Goal: Find specific page/section

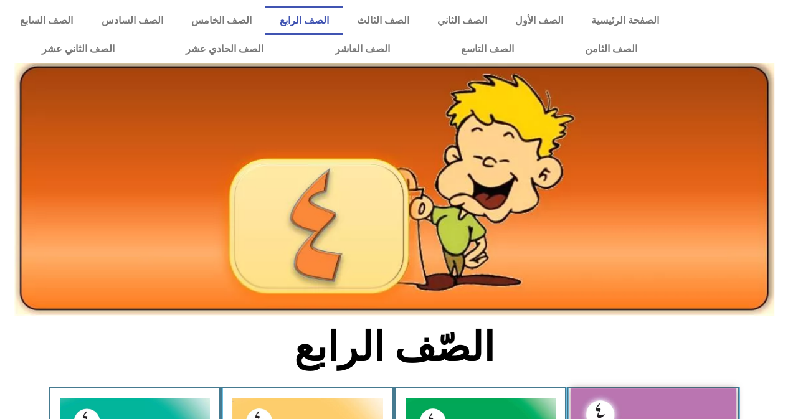
scroll to position [374, 0]
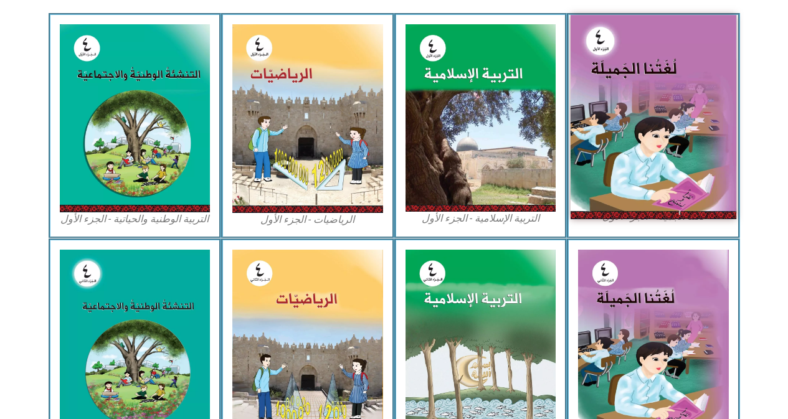
click at [706, 108] on img at bounding box center [654, 117] width 166 height 204
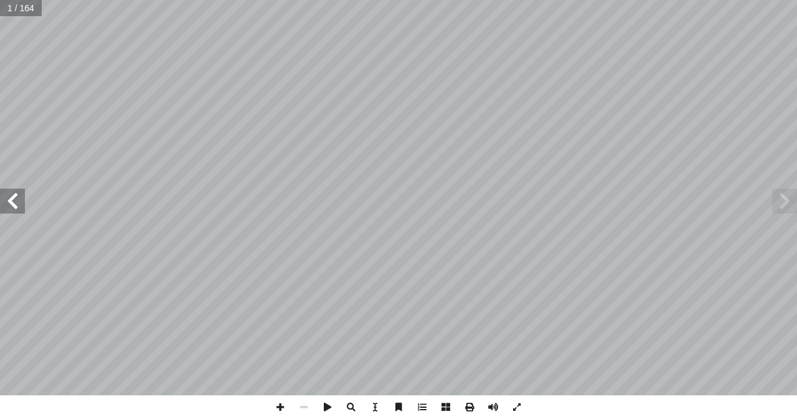
click at [17, 205] on span at bounding box center [12, 201] width 25 height 25
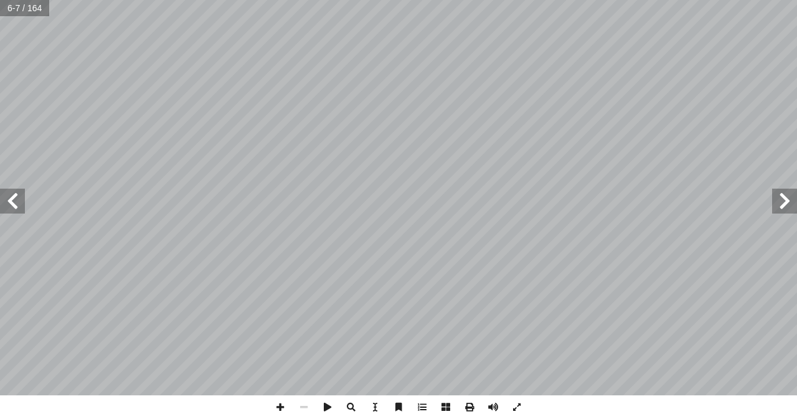
click at [17, 205] on span at bounding box center [12, 201] width 25 height 25
click at [19, 199] on span at bounding box center [12, 201] width 25 height 25
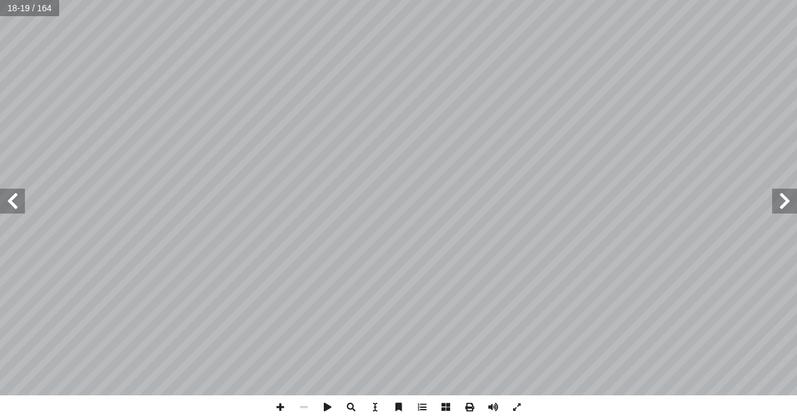
click at [7, 206] on span at bounding box center [12, 201] width 25 height 25
